Goal: Navigation & Orientation: Find specific page/section

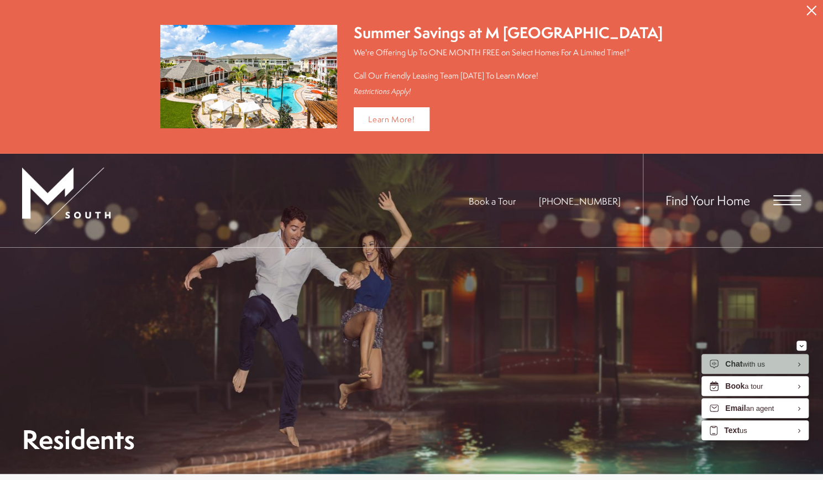
click at [780, 195] on span "Open Menu" at bounding box center [787, 195] width 28 height 1
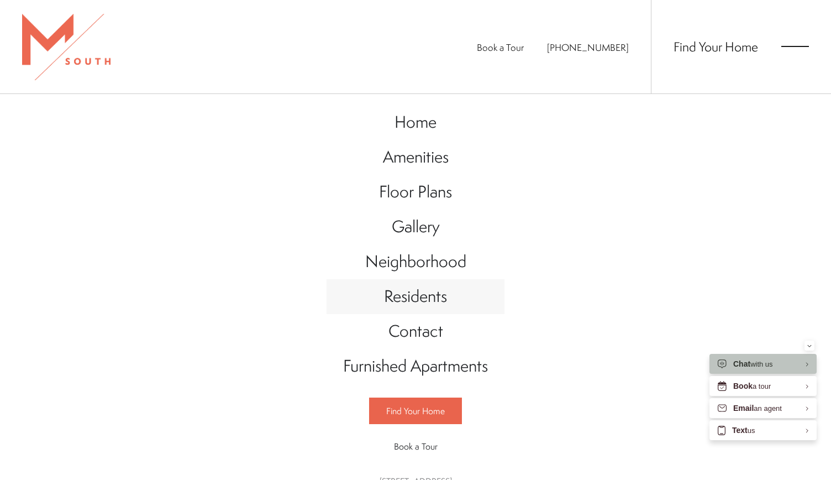
click at [423, 294] on span "Residents" at bounding box center [415, 296] width 63 height 23
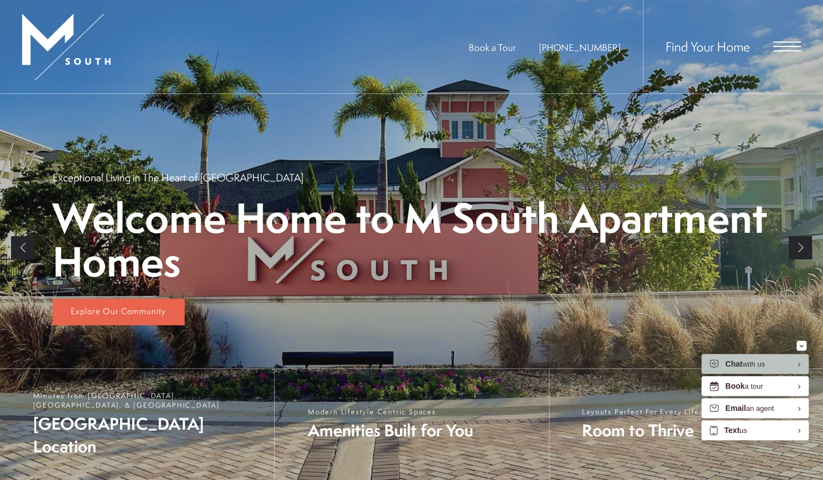
click at [797, 46] on div "Find Your Home" at bounding box center [722, 46] width 158 height 93
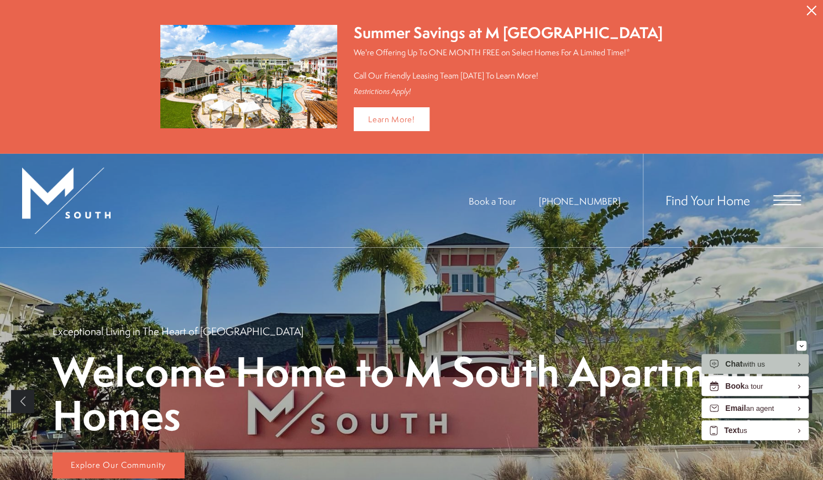
click at [788, 199] on span "Open Menu" at bounding box center [787, 199] width 28 height 1
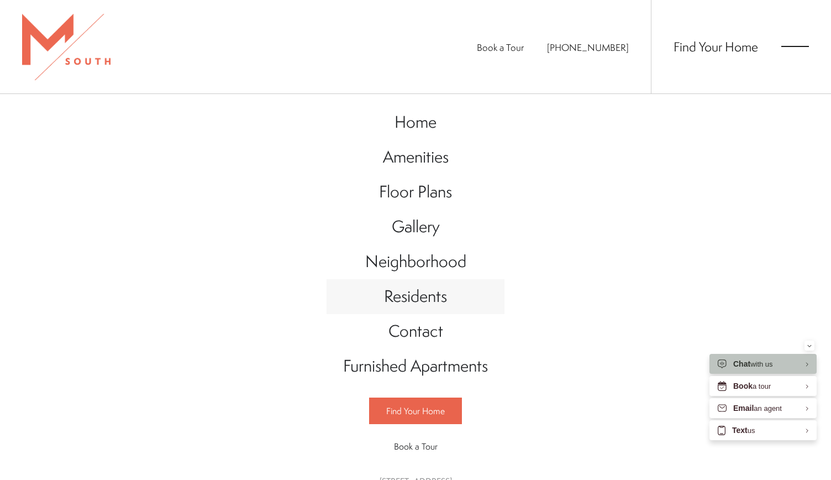
click at [428, 300] on span "Residents" at bounding box center [415, 296] width 63 height 23
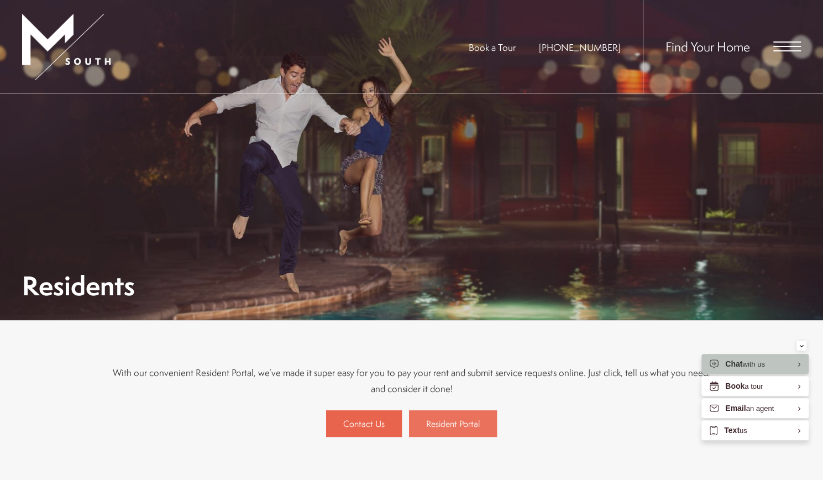
drag, startPoint x: 459, startPoint y: 423, endPoint x: 432, endPoint y: 422, distance: 26.5
click at [432, 422] on span "Resident Portal" at bounding box center [453, 423] width 54 height 12
